Goal: Task Accomplishment & Management: Use online tool/utility

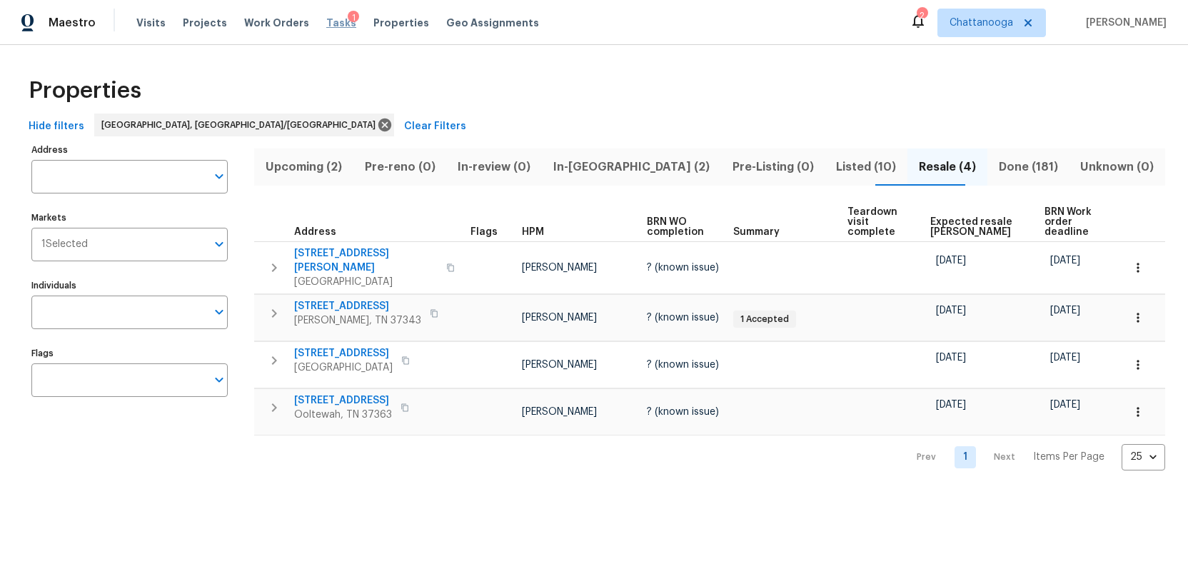
click at [326, 22] on span "Tasks" at bounding box center [341, 23] width 30 height 10
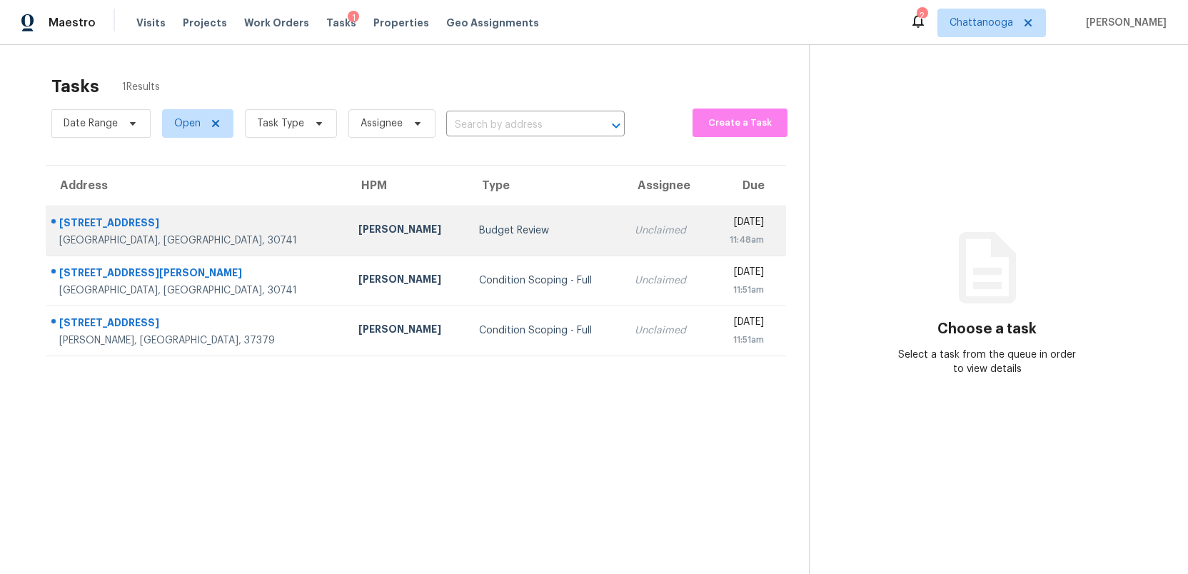
click at [479, 224] on div "Budget Review" at bounding box center [545, 230] width 133 height 14
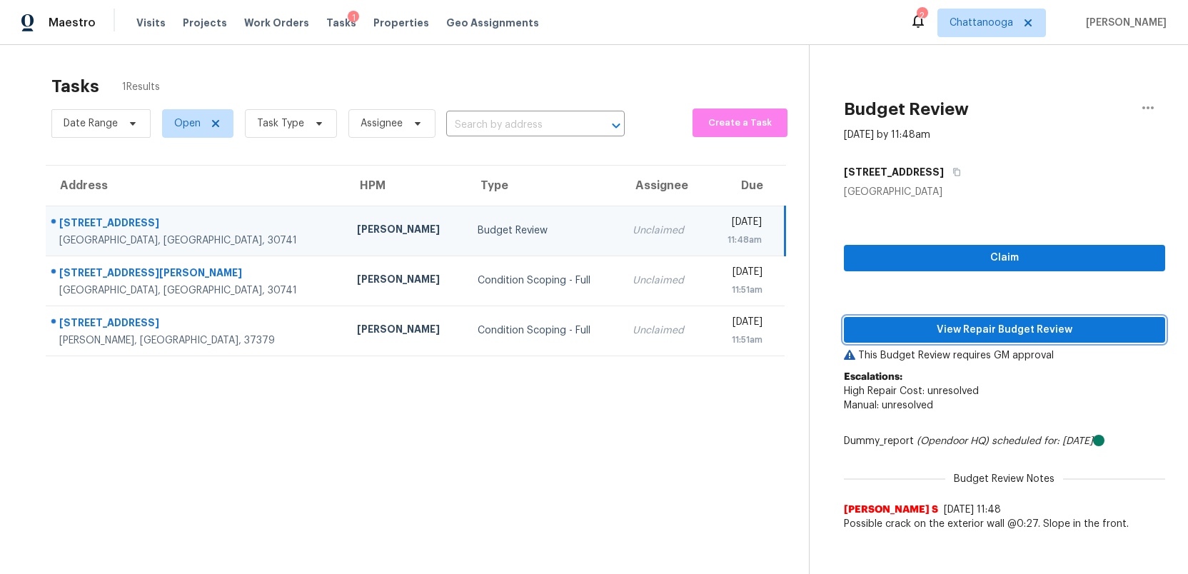
click at [914, 322] on span "View Repair Budget Review" at bounding box center [1004, 330] width 298 height 18
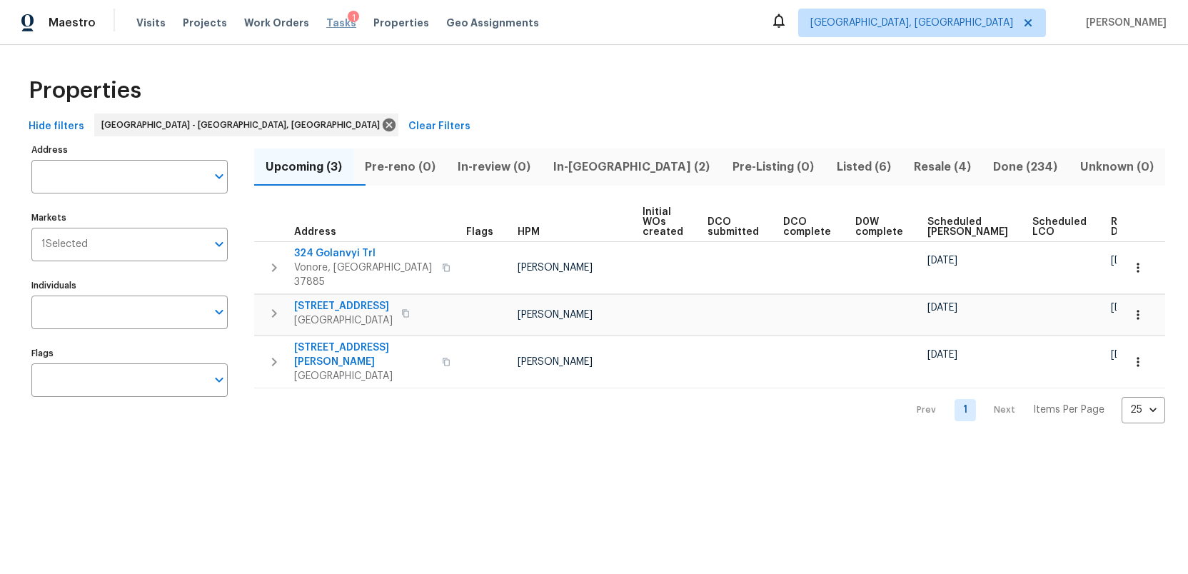
click at [328, 19] on span "Tasks" at bounding box center [341, 23] width 30 height 10
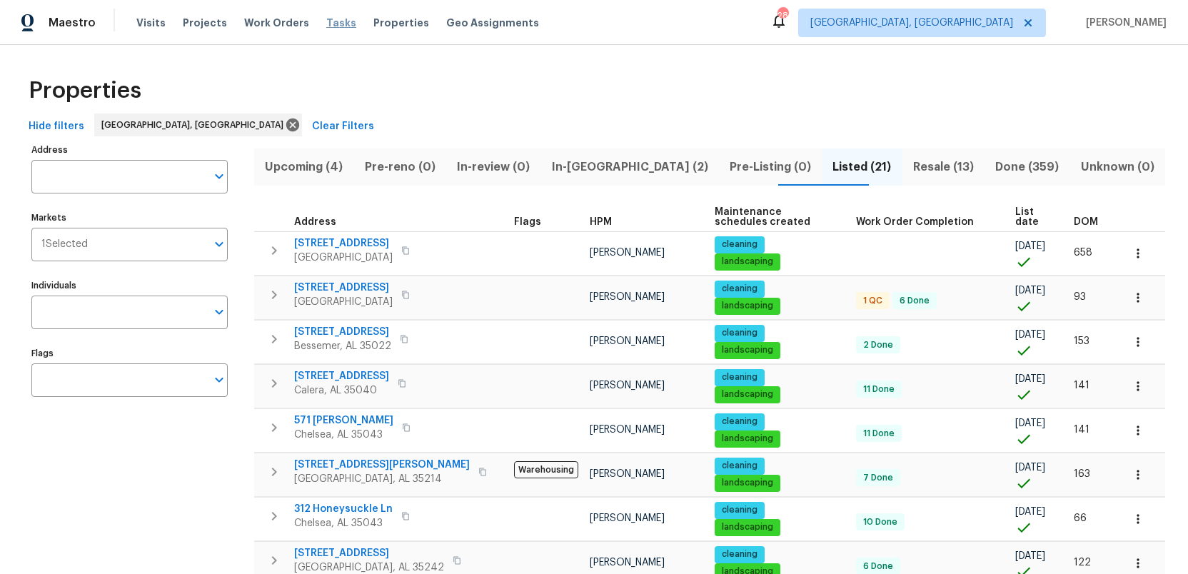
click at [326, 22] on span "Tasks" at bounding box center [341, 23] width 30 height 10
